Goal: Information Seeking & Learning: Learn about a topic

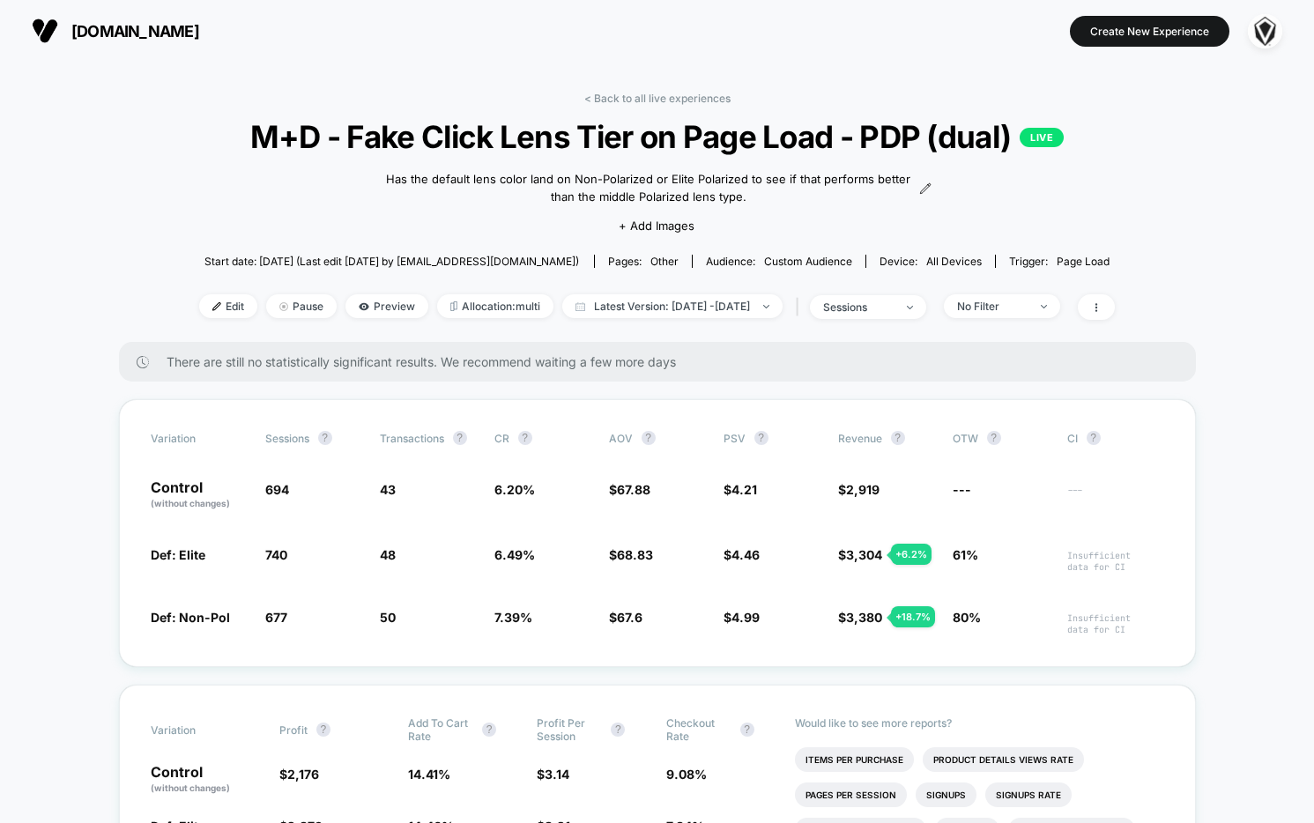
click at [129, 27] on span "[DOMAIN_NAME]" at bounding box center [135, 31] width 128 height 19
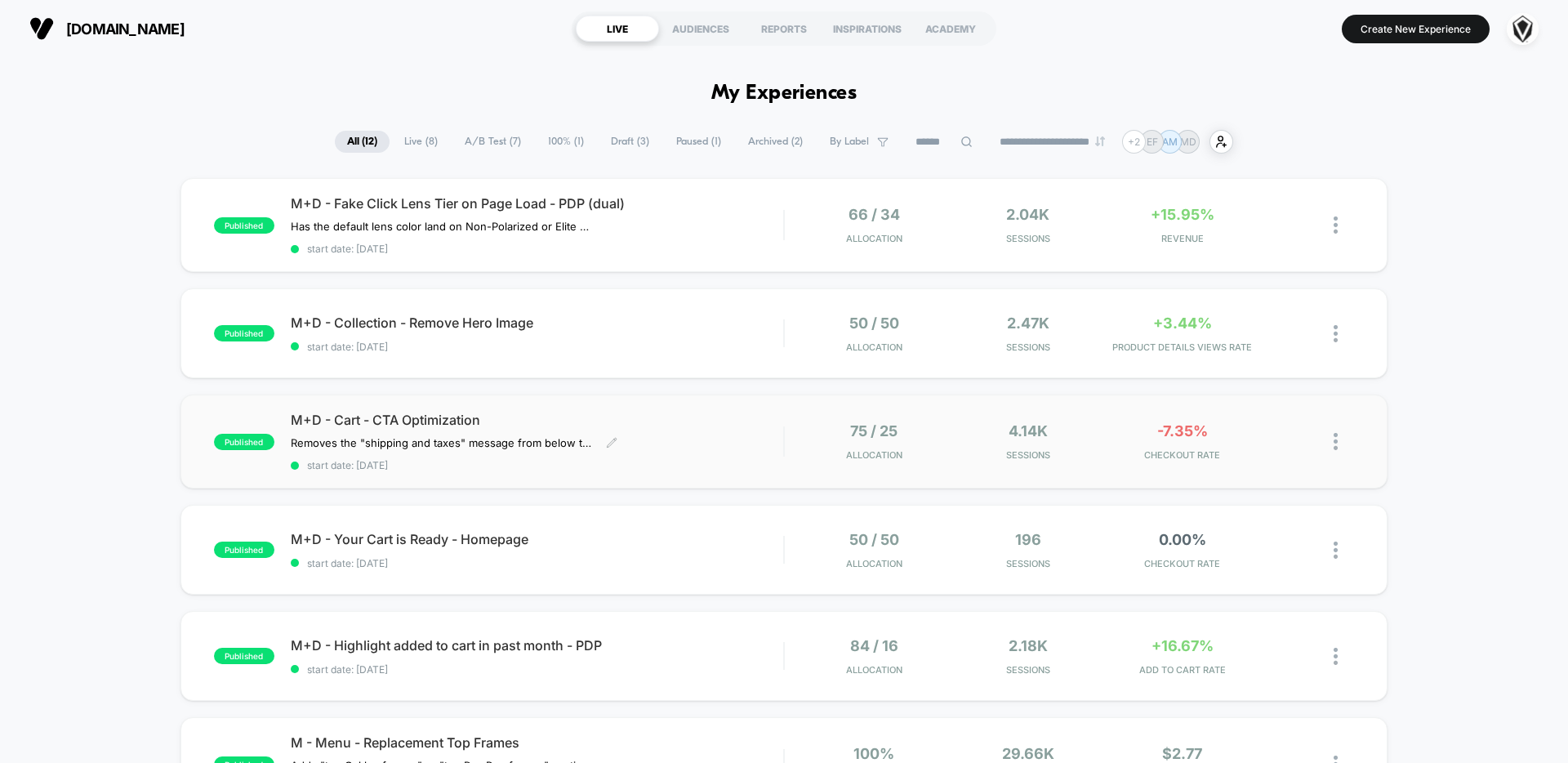
click at [738, 447] on div "M+D - Cart - CTA Optimization Removes the "shipping and taxes" message from bel…" at bounding box center [537, 441] width 492 height 59
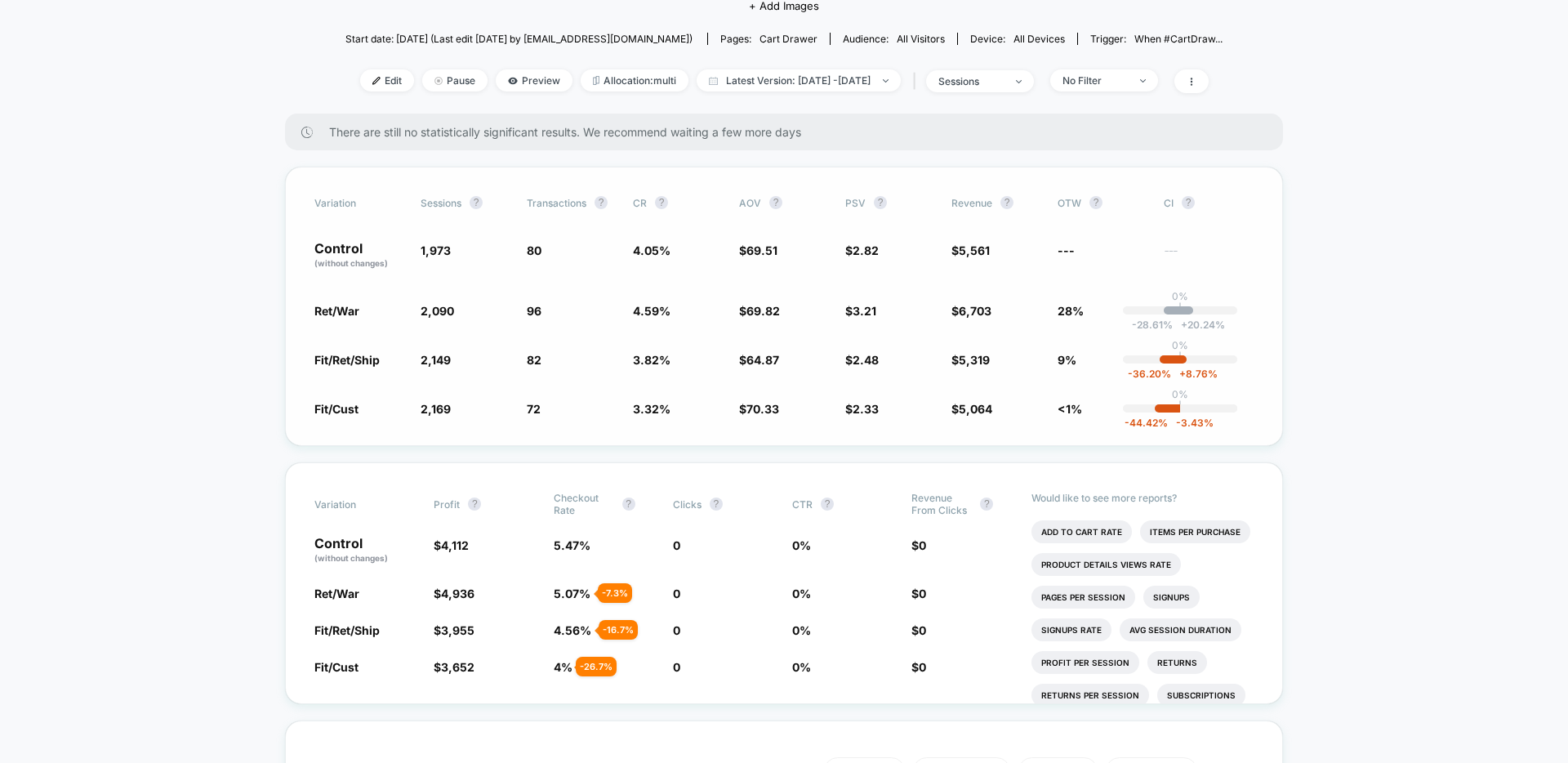
scroll to position [207, 0]
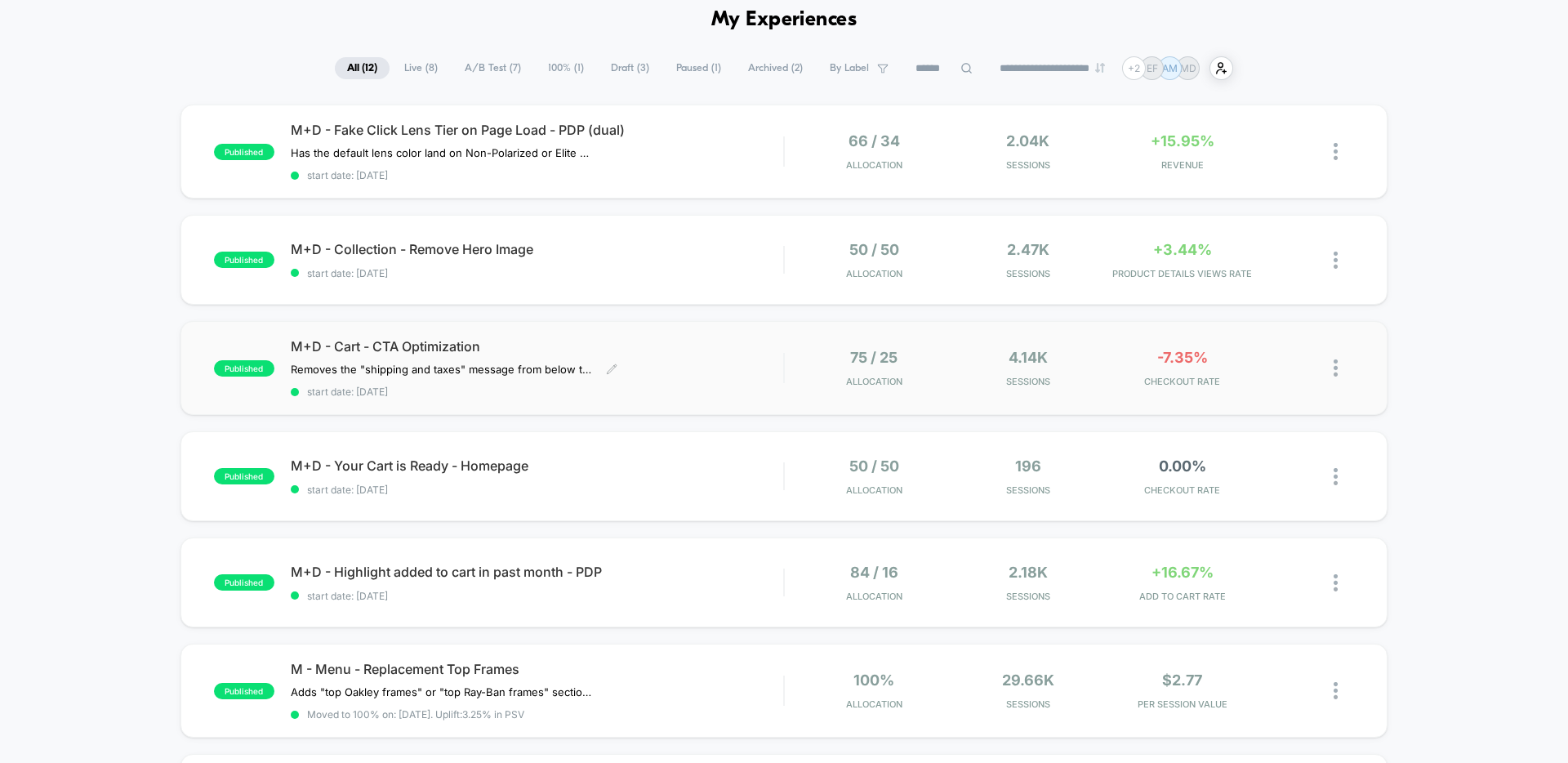
scroll to position [49, 0]
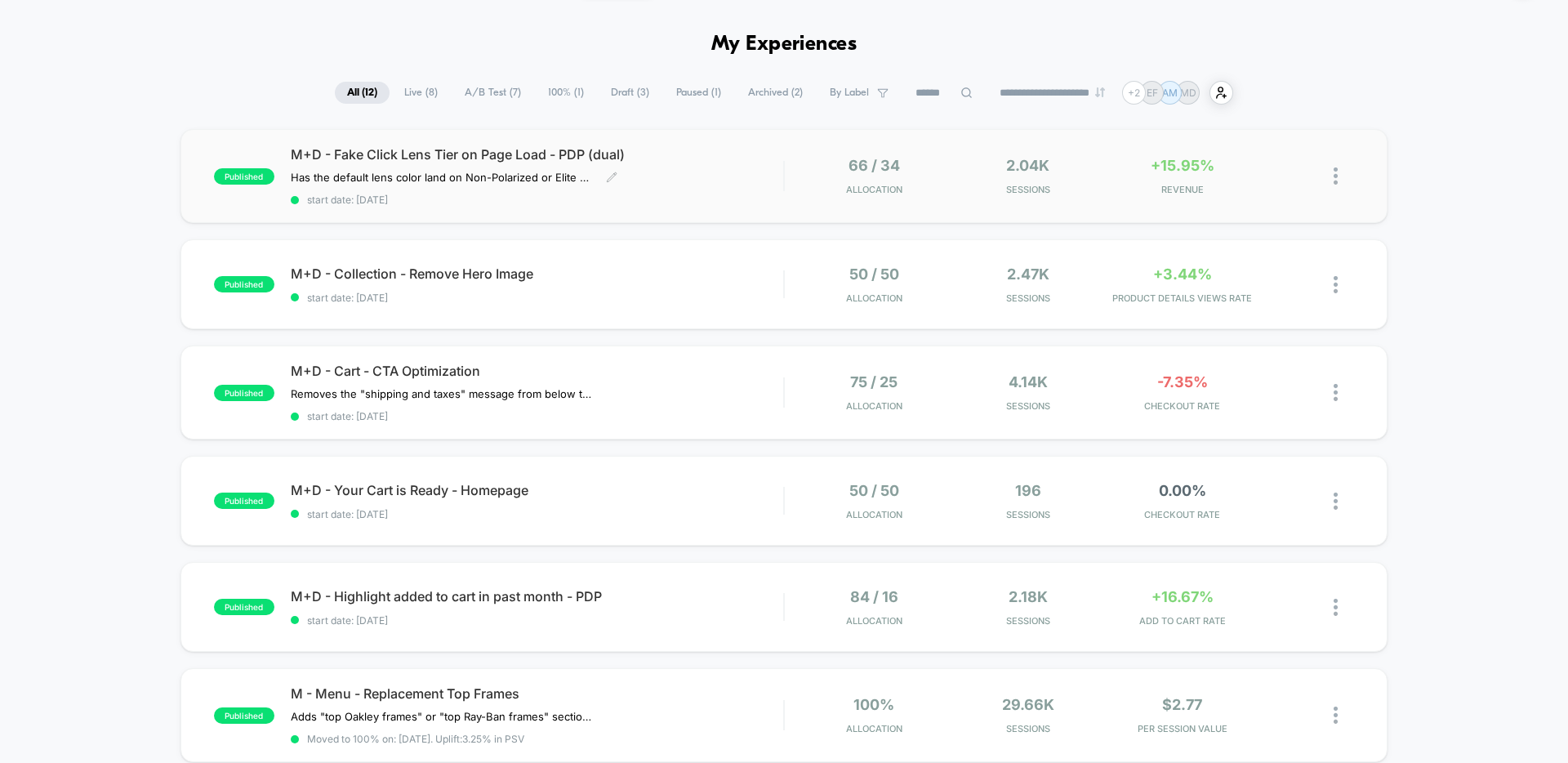
click at [678, 191] on div "M+D - Fake Click Lens Tier on Page Load - PDP (dual) Has the default lens color…" at bounding box center [537, 176] width 492 height 59
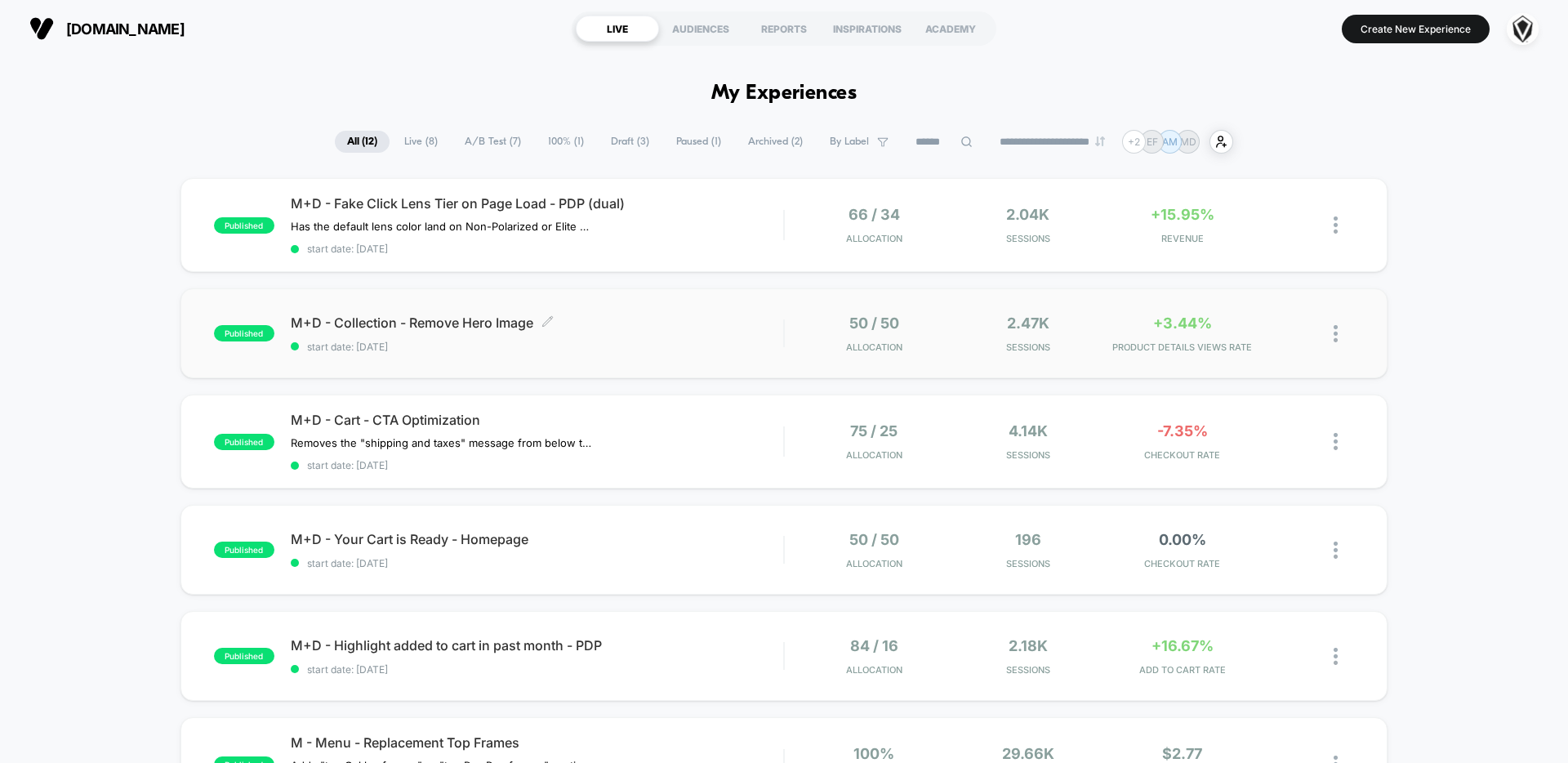
click at [752, 341] on span "start date: [DATE]" at bounding box center [537, 347] width 492 height 12
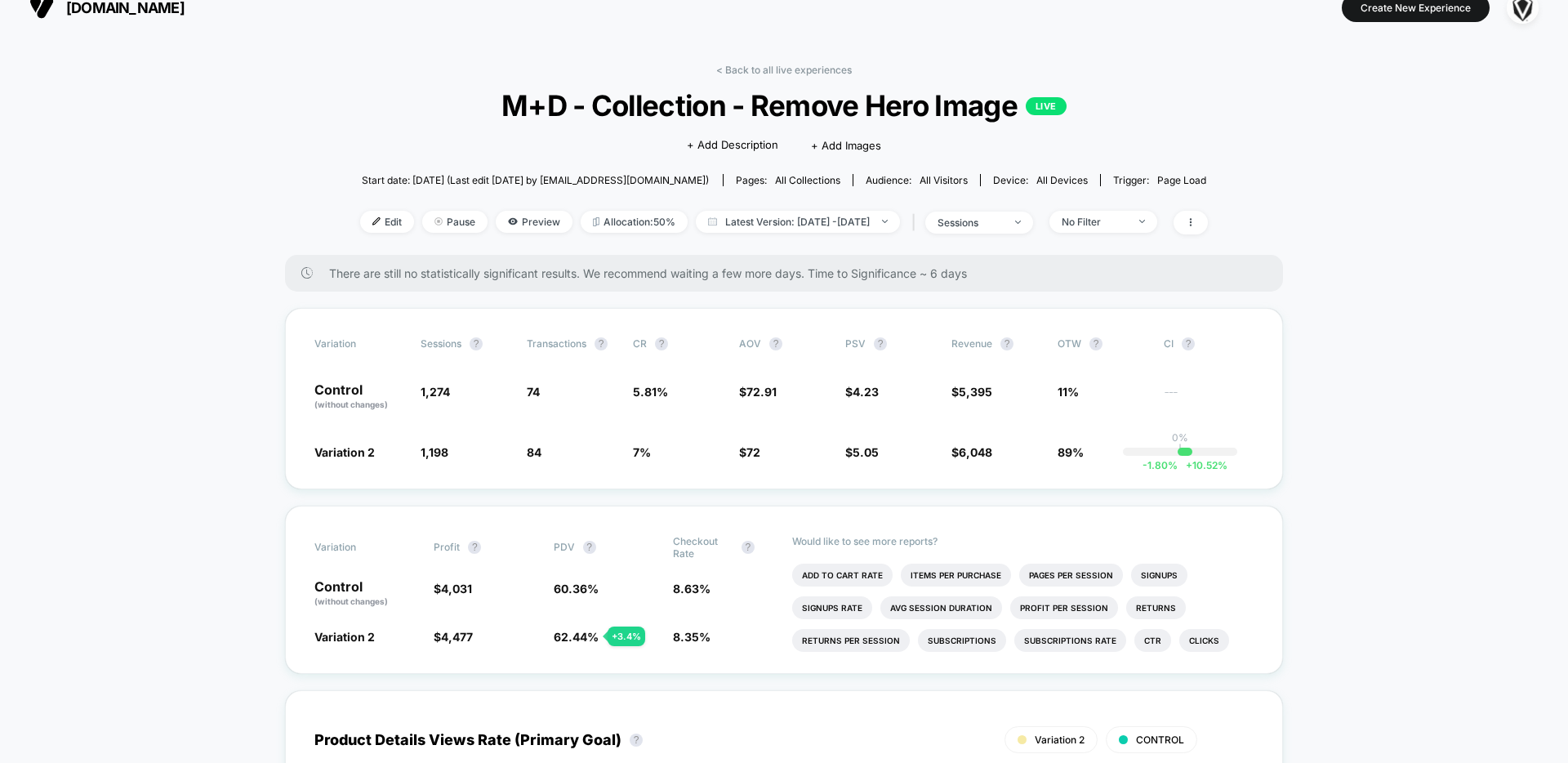
scroll to position [23, 0]
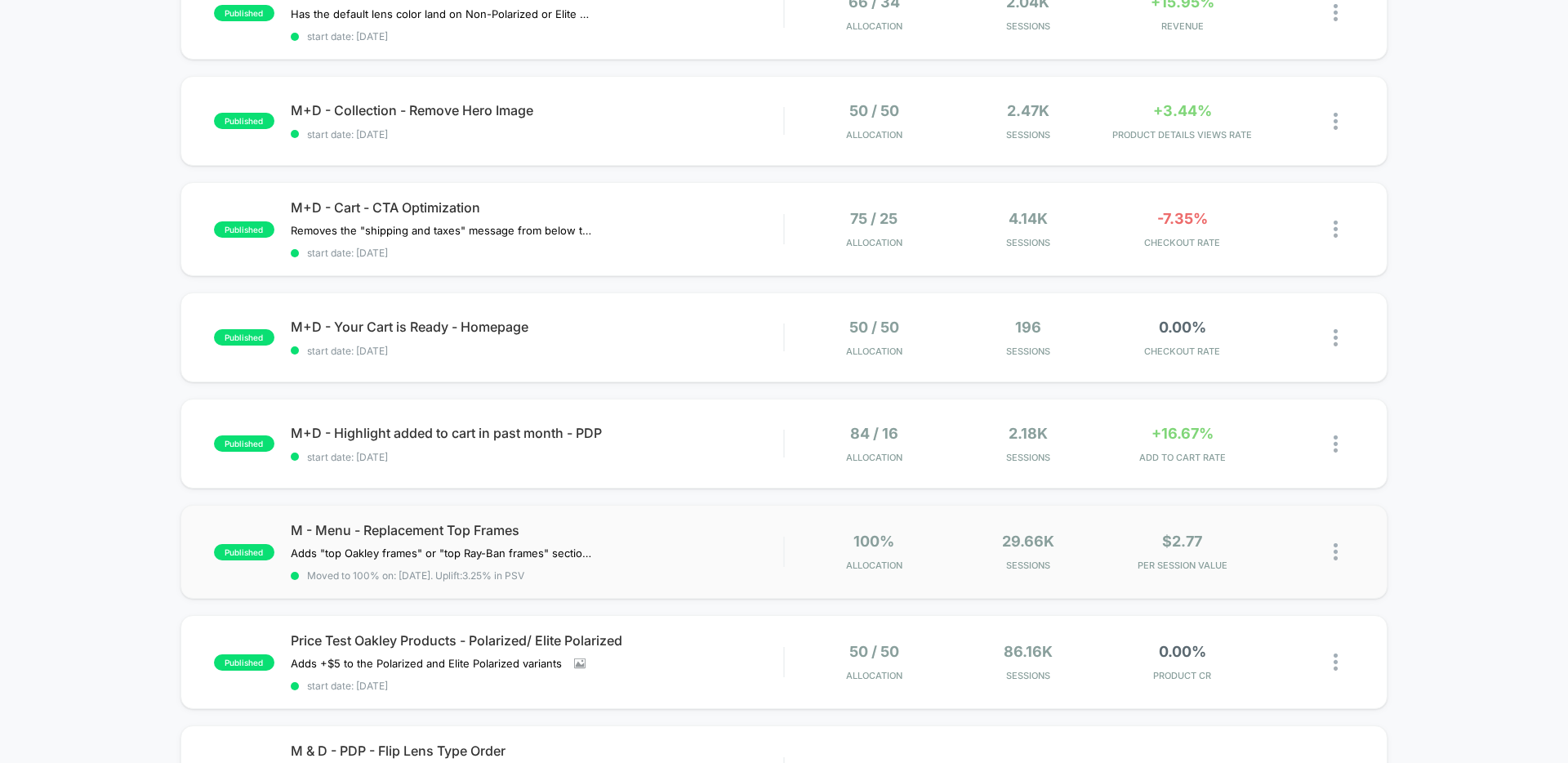
scroll to position [221, 0]
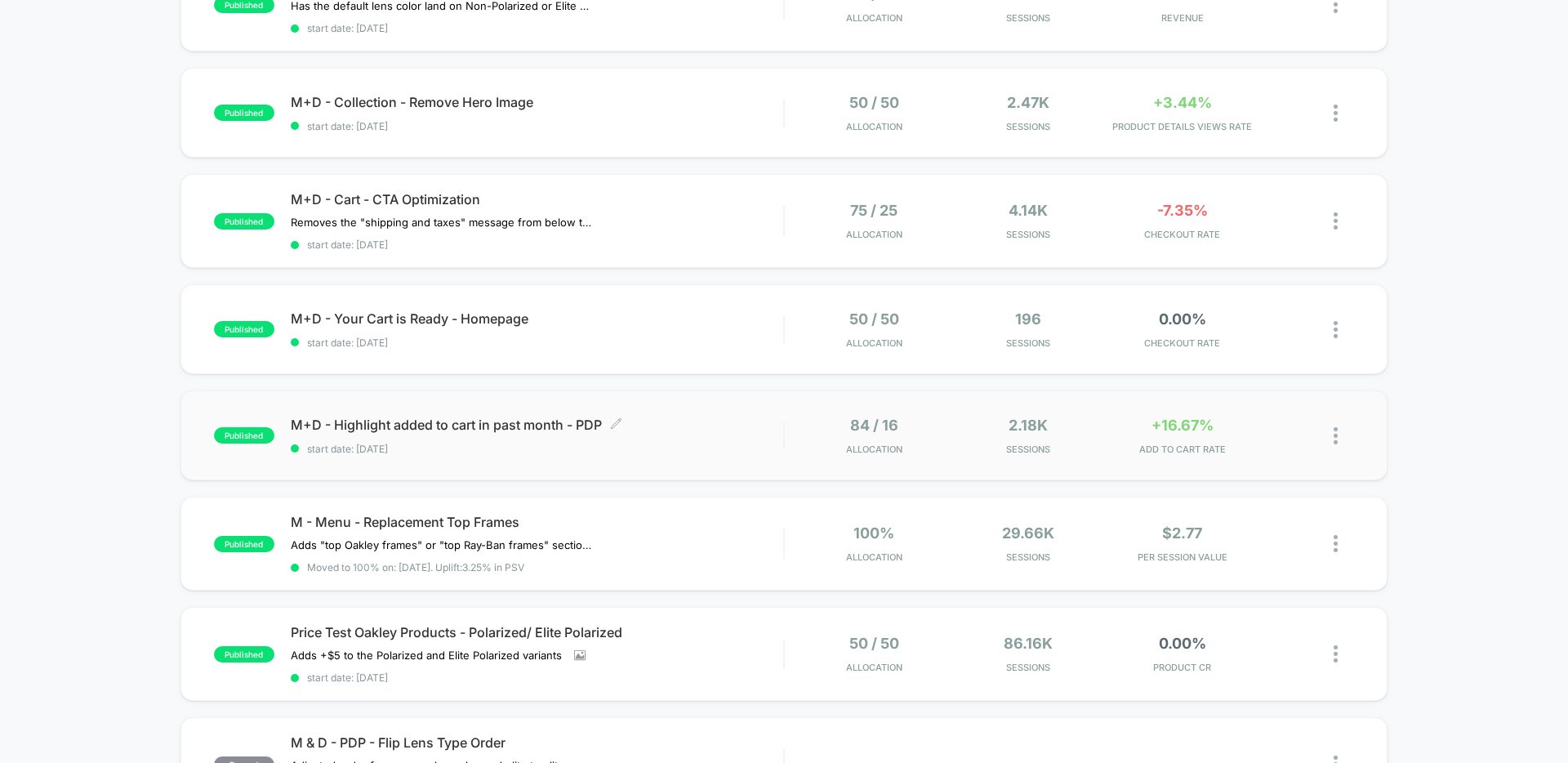
click at [702, 434] on div "M+D - Highlight added to cart in past month - PDP Click to edit experience deta…" at bounding box center [537, 435] width 492 height 38
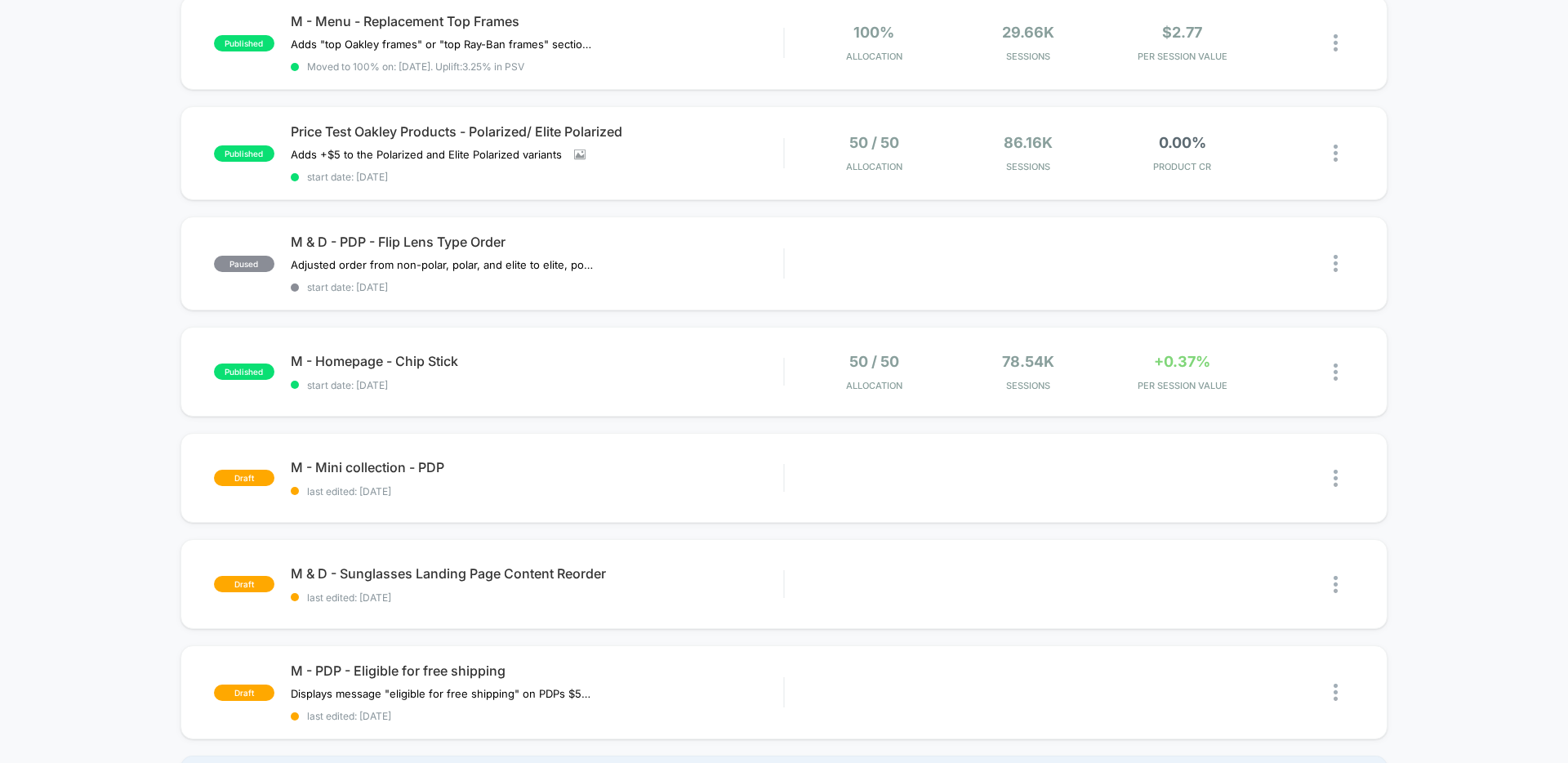
scroll to position [700, 0]
